Goal: Transaction & Acquisition: Purchase product/service

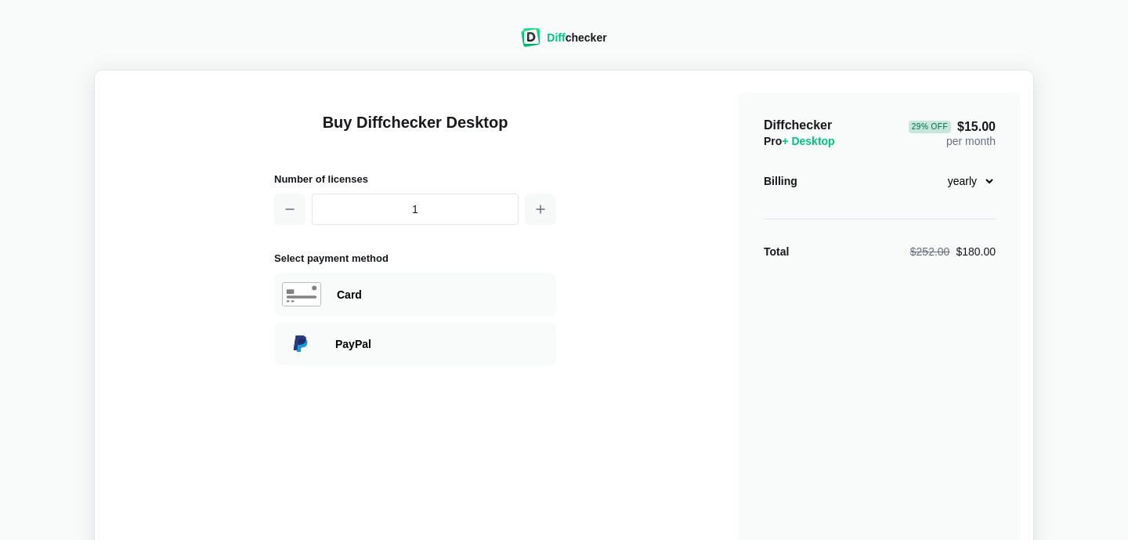
click at [985, 179] on select "monthly yearly" at bounding box center [961, 181] width 67 height 27
select select "desktop-monthly-21"
click at [928, 168] on select "monthly yearly" at bounding box center [961, 181] width 67 height 27
click at [353, 295] on div "Card" at bounding box center [442, 295] width 211 height 16
select select "[GEOGRAPHIC_DATA]"
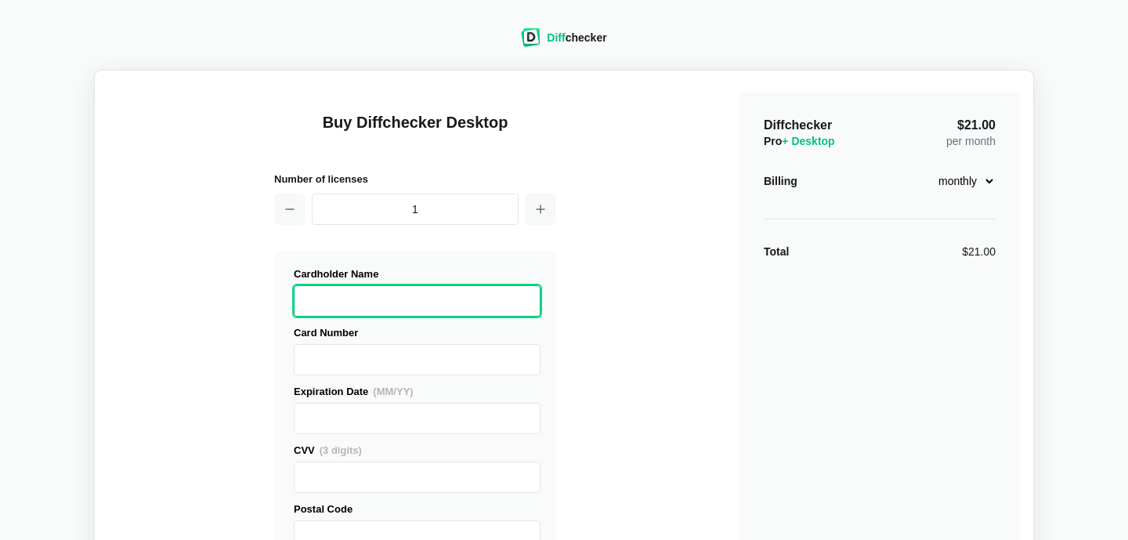
click at [286, 361] on div "Pay with card Cardholder Name Card Number" at bounding box center [415, 428] width 282 height 356
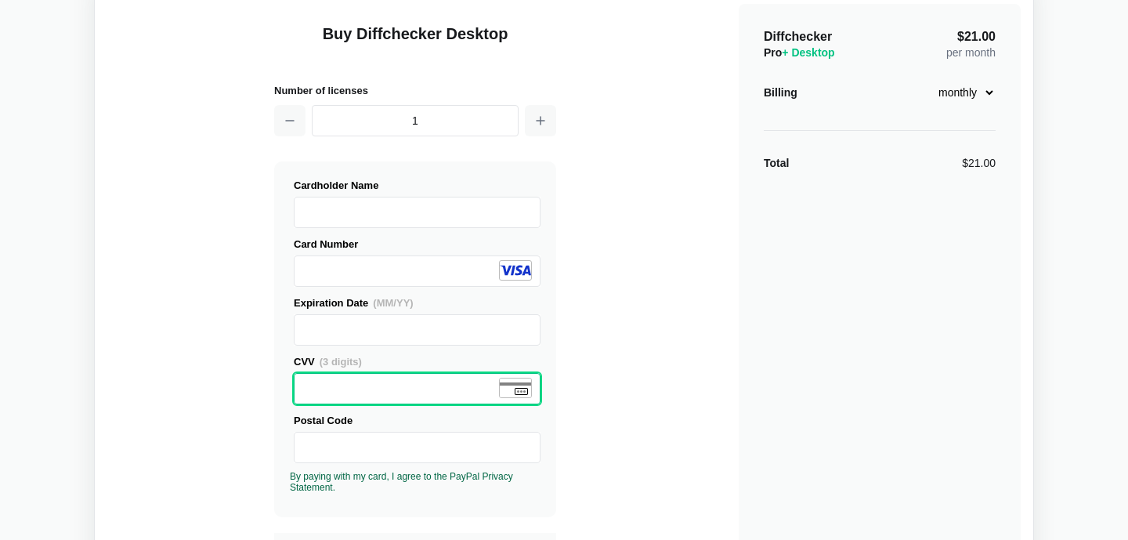
scroll to position [99, 0]
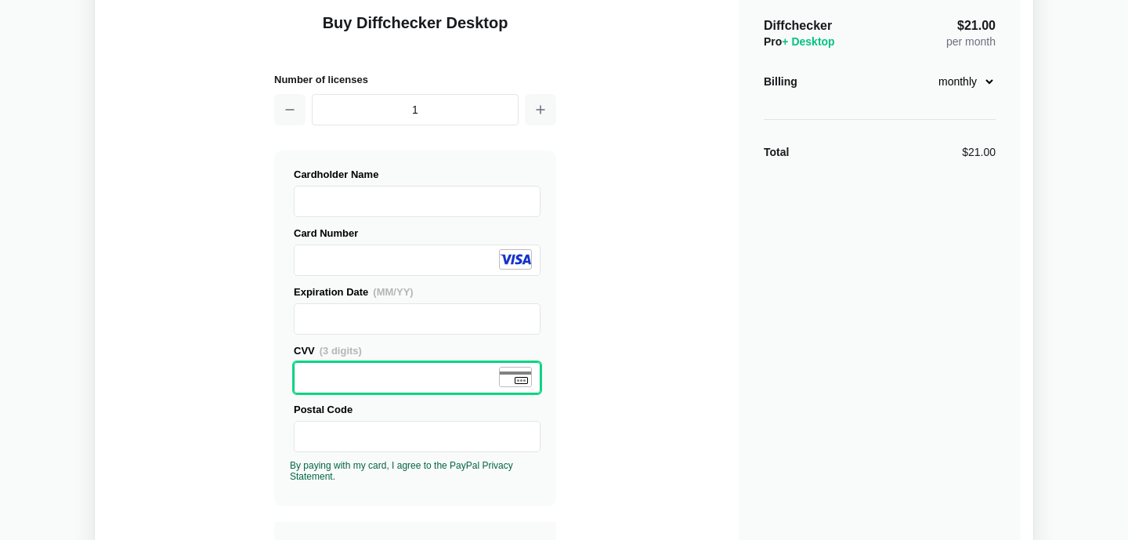
click at [330, 421] on iframe at bounding box center [417, 436] width 233 height 30
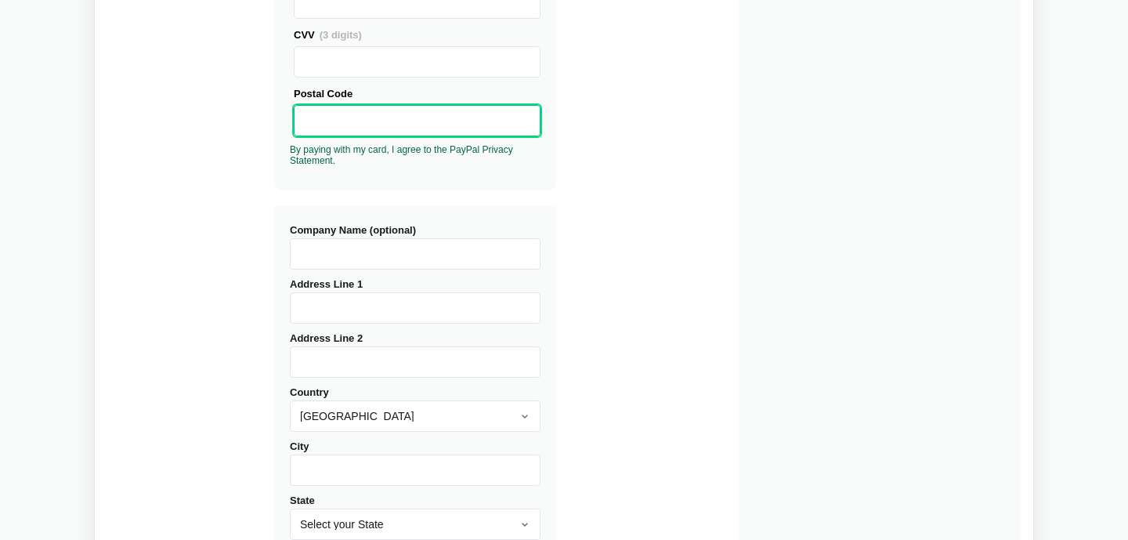
scroll to position [421, 0]
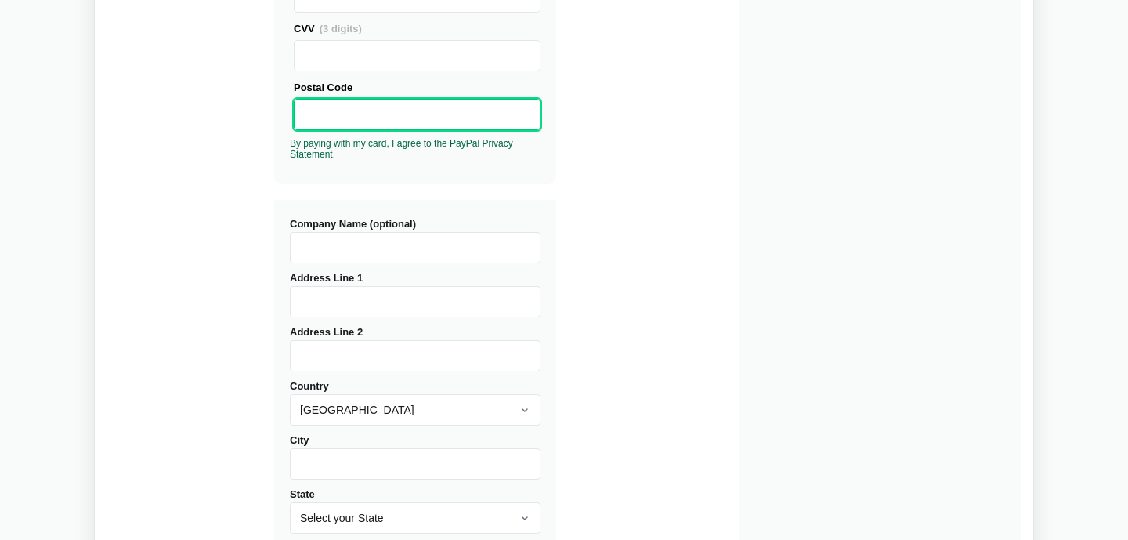
click at [345, 299] on input "Address Line 1" at bounding box center [415, 301] width 251 height 31
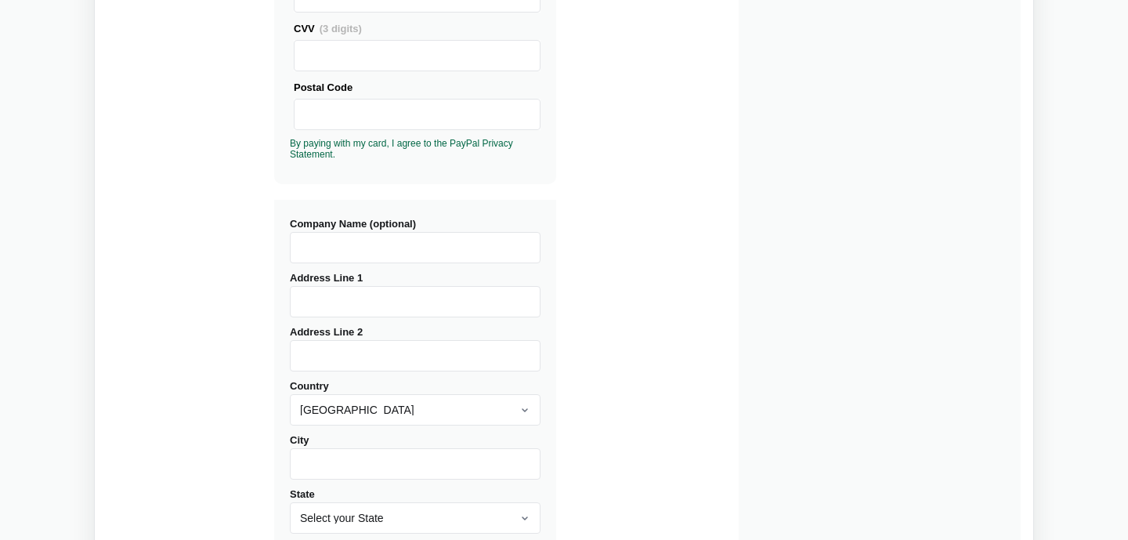
type input "[STREET_ADDRESS]"
type input "POTOMAC"
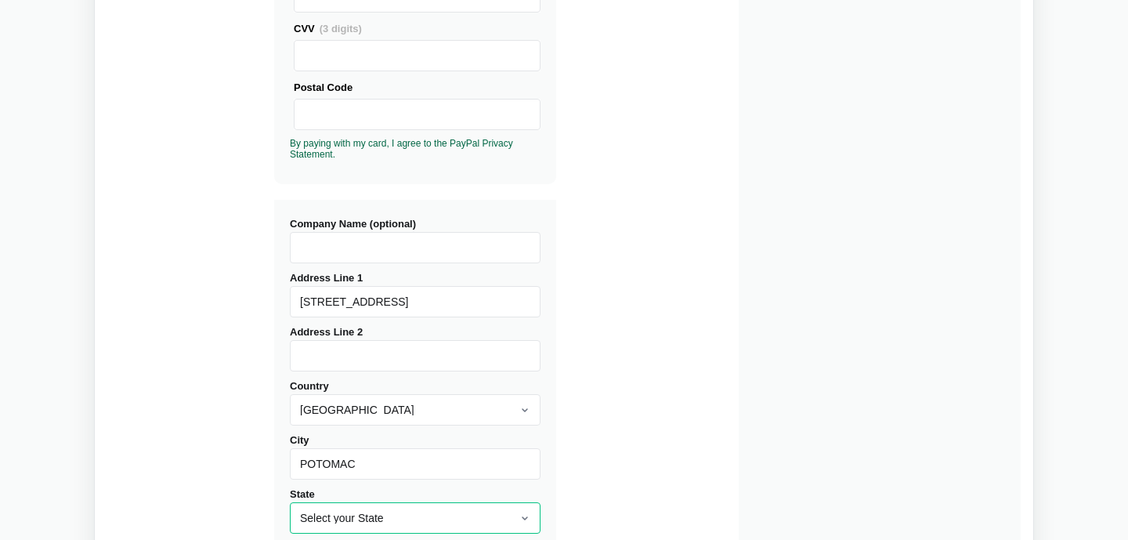
select select "MD"
type input "20854"
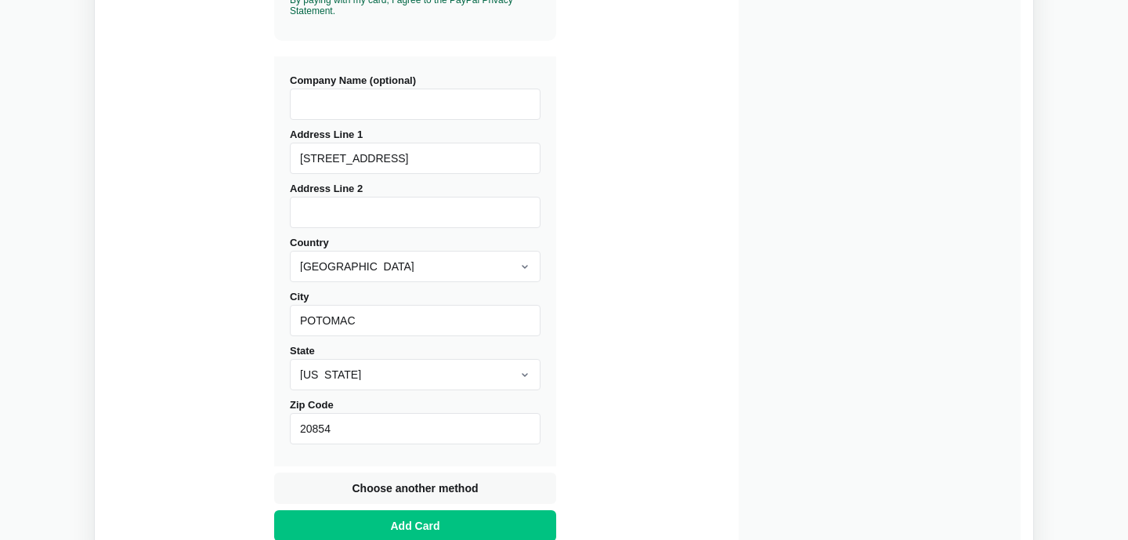
scroll to position [683, 0]
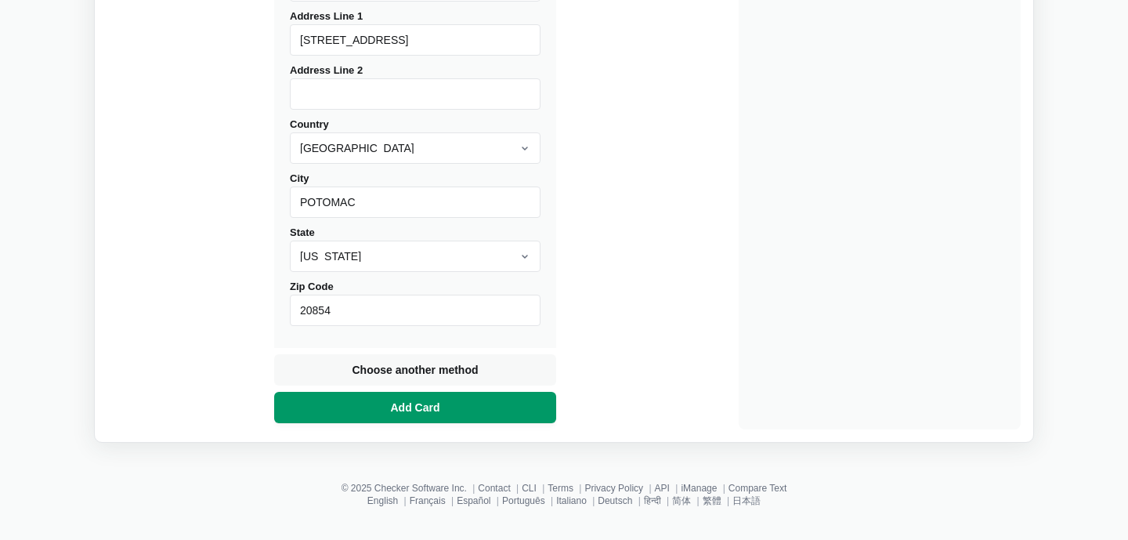
click at [416, 407] on span "Add Card" at bounding box center [416, 407] width 56 height 16
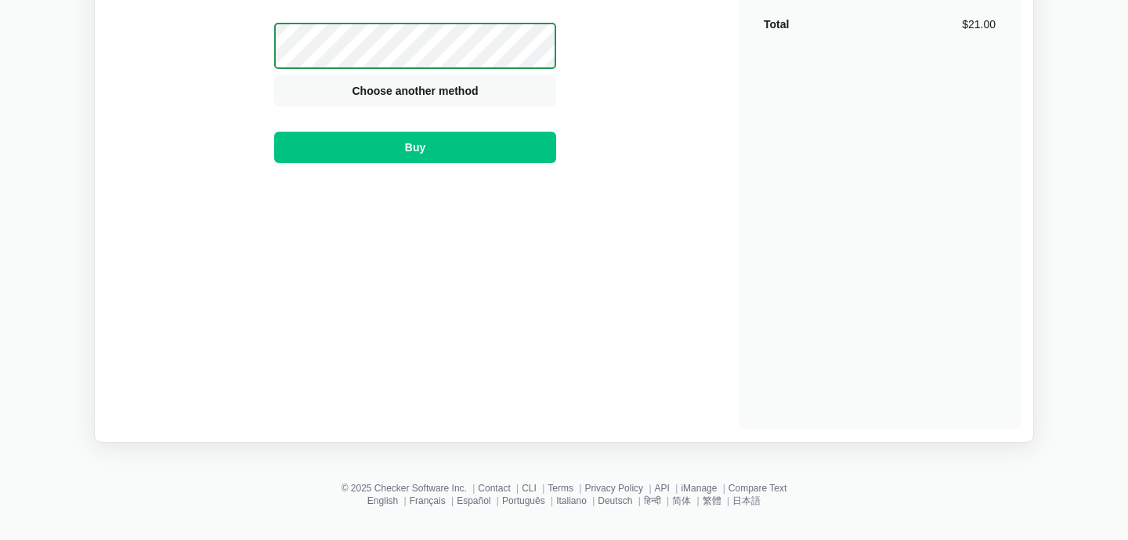
scroll to position [215, 0]
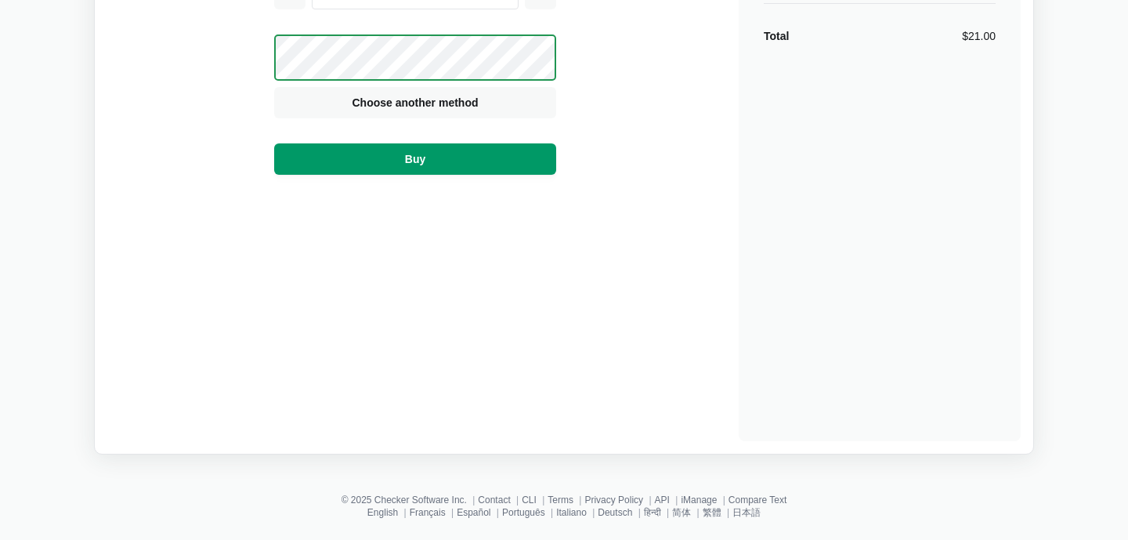
click at [471, 164] on button "Buy" at bounding box center [415, 158] width 282 height 31
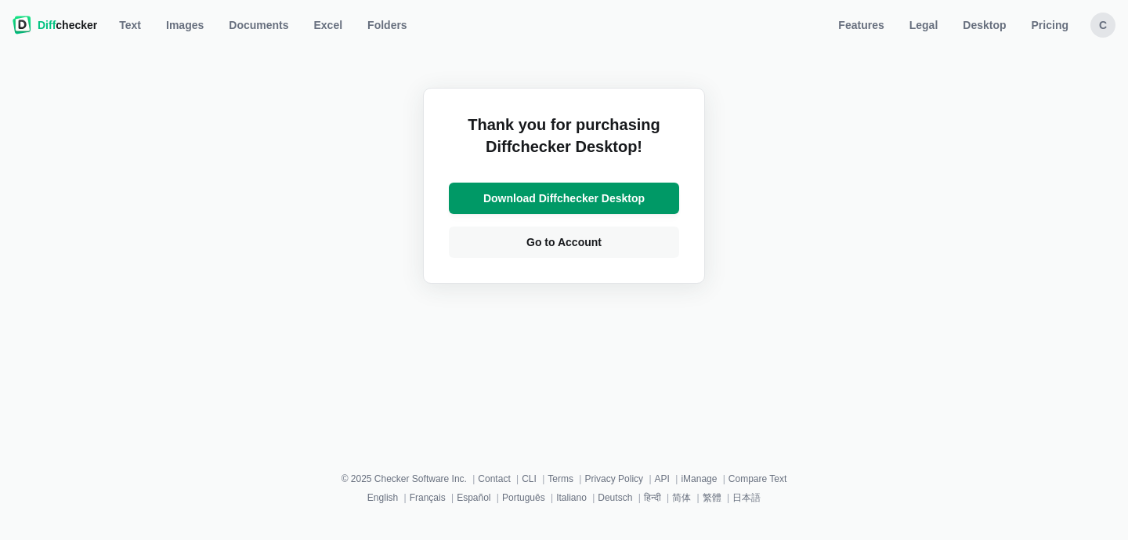
click at [582, 197] on span "Download Diffchecker Desktop" at bounding box center [564, 198] width 168 height 16
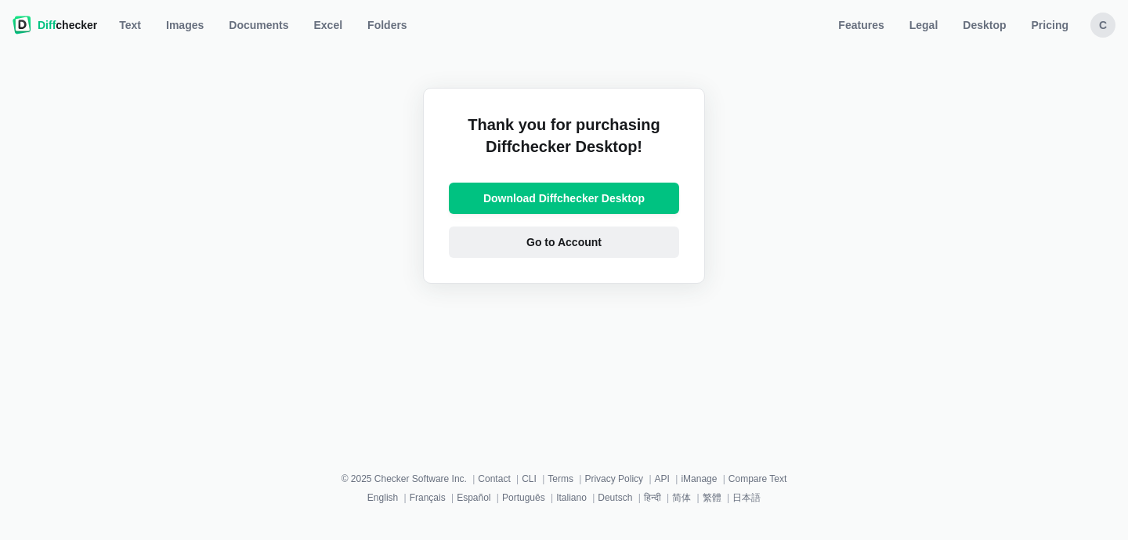
click at [598, 240] on span "Go to Account" at bounding box center [563, 242] width 81 height 16
